Goal: Check status: Check status

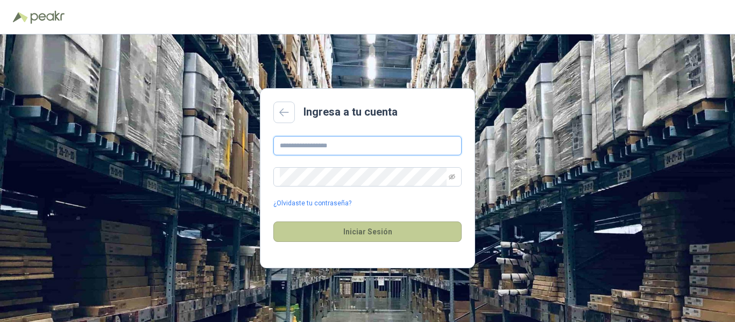
type input "**********"
click at [365, 228] on button "Iniciar Sesión" at bounding box center [367, 232] width 188 height 20
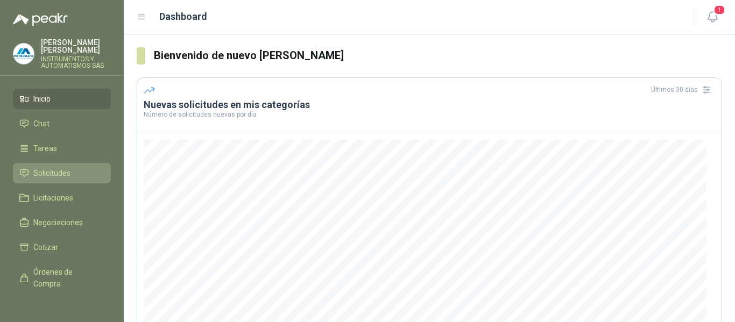
click at [52, 174] on span "Solicitudes" at bounding box center [51, 173] width 37 height 12
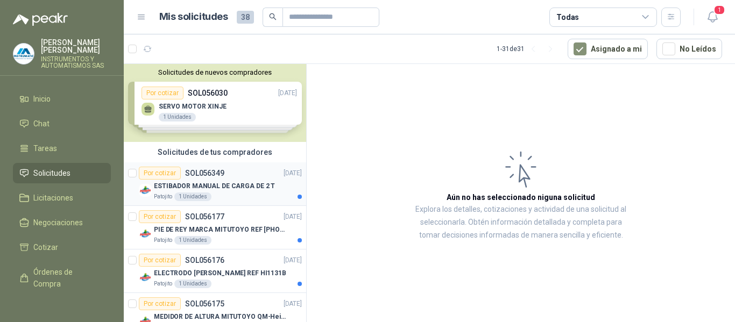
click at [204, 178] on div "Por cotizar SOL056349" at bounding box center [182, 173] width 86 height 13
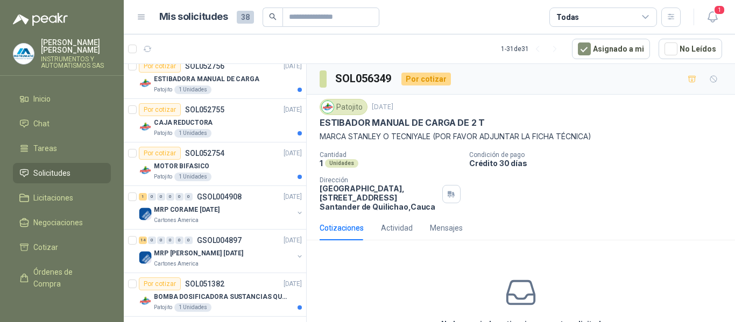
scroll to position [1203, 0]
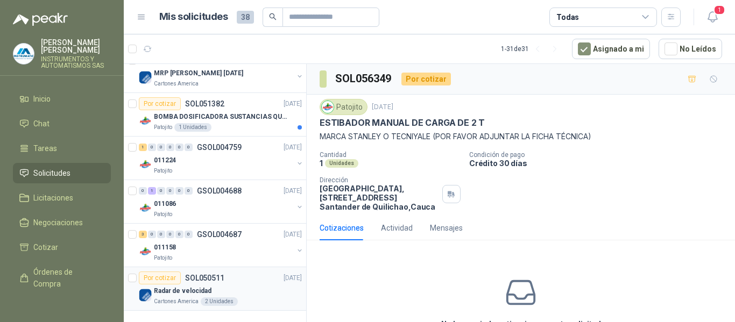
click at [187, 294] on p "Radar de velocidad" at bounding box center [183, 291] width 58 height 10
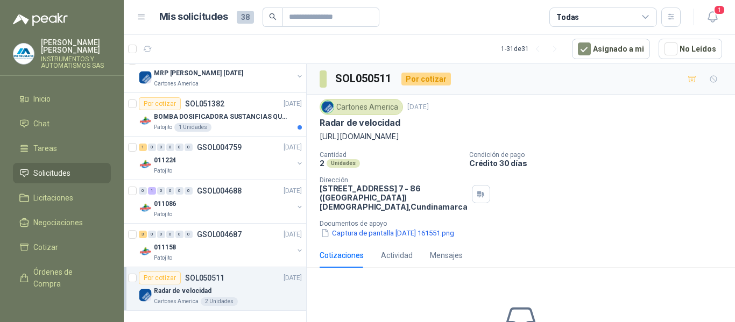
click at [58, 50] on p "[PERSON_NAME]" at bounding box center [76, 46] width 70 height 15
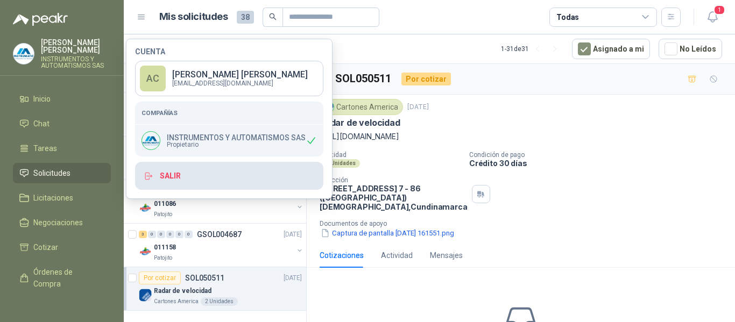
click at [174, 174] on button "Salir" at bounding box center [229, 176] width 188 height 28
